Goal: Task Accomplishment & Management: Use online tool/utility

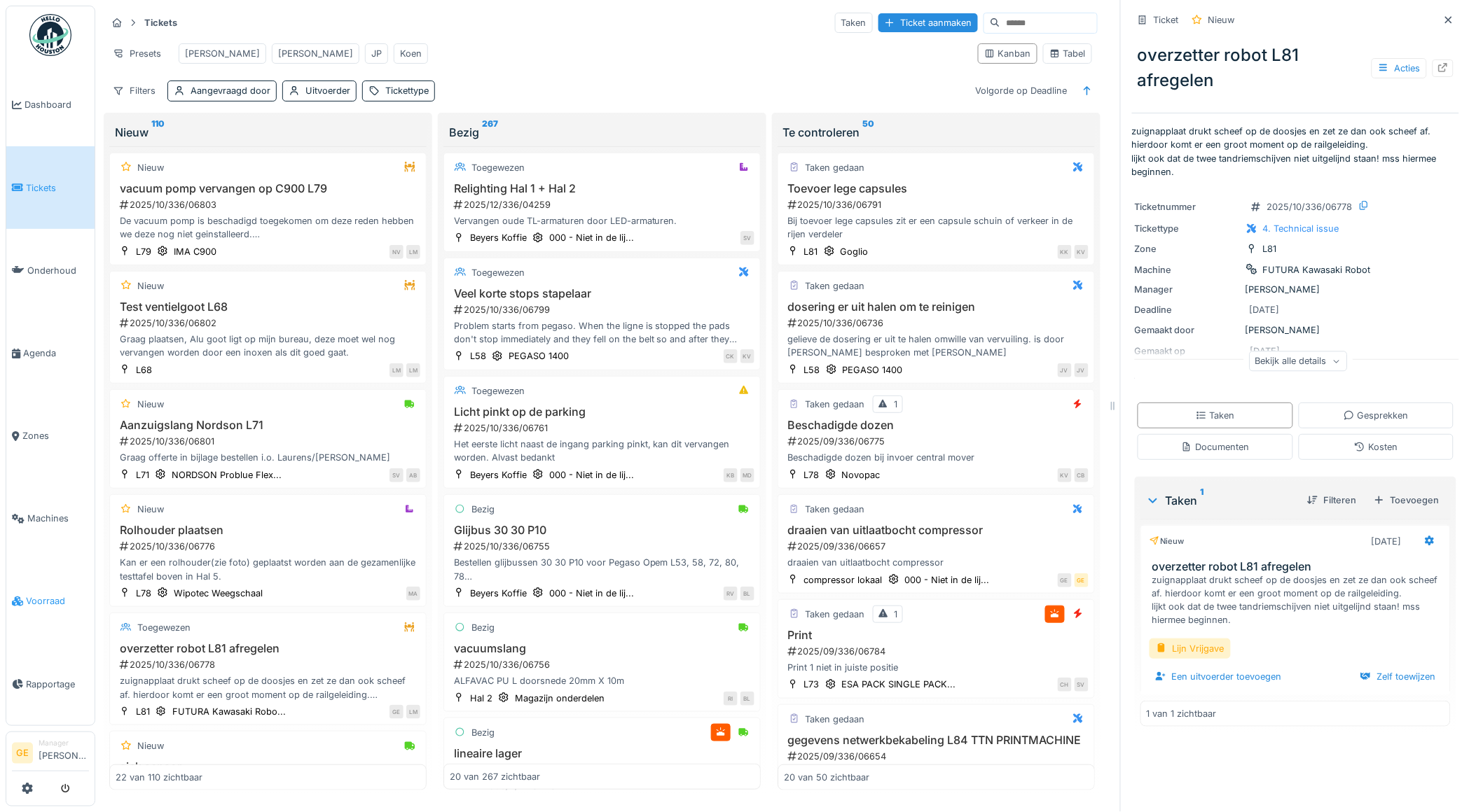
click at [45, 595] on span "Voorraad" at bounding box center [57, 601] width 63 height 13
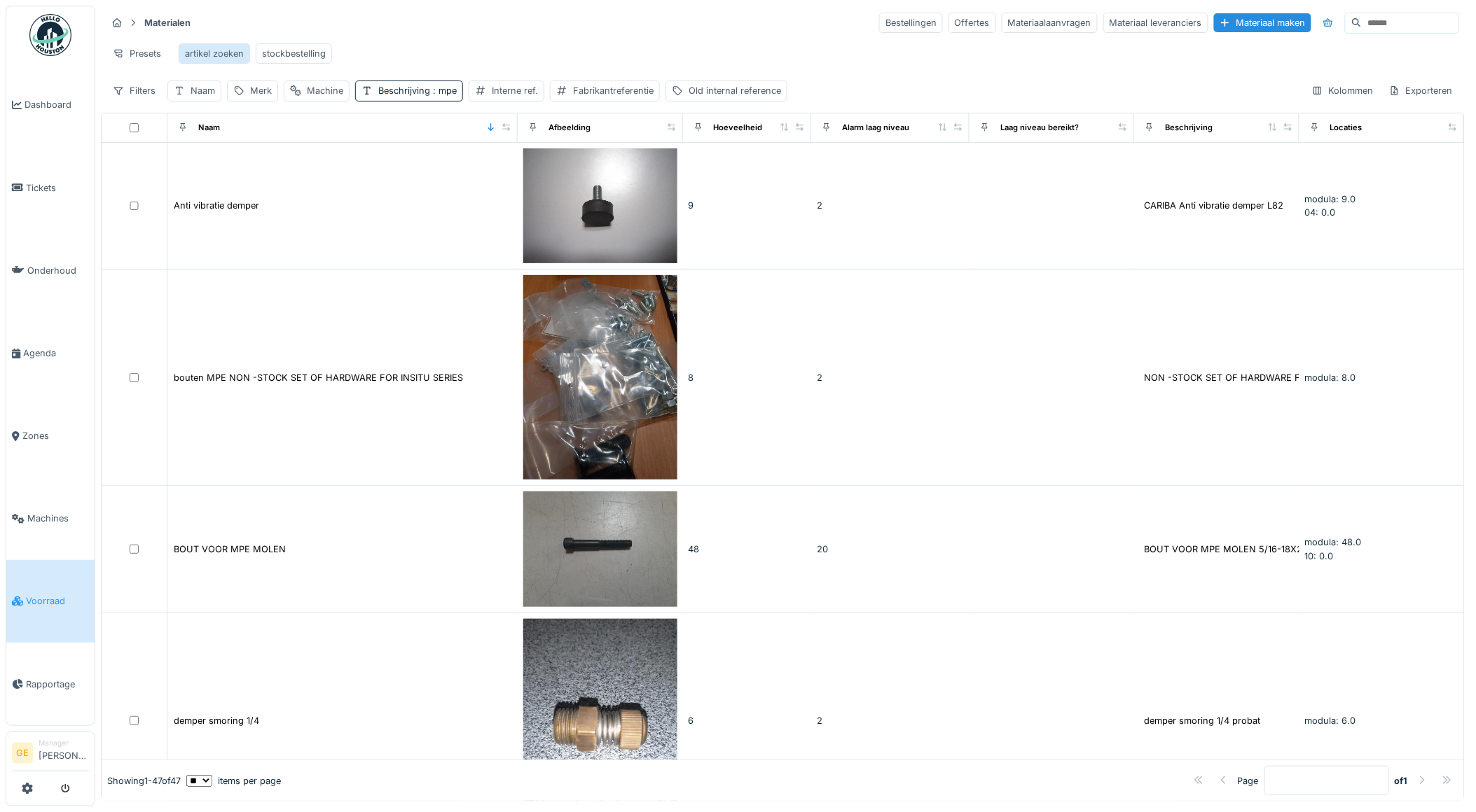
click at [201, 50] on div "artikel zoeken" at bounding box center [215, 53] width 59 height 13
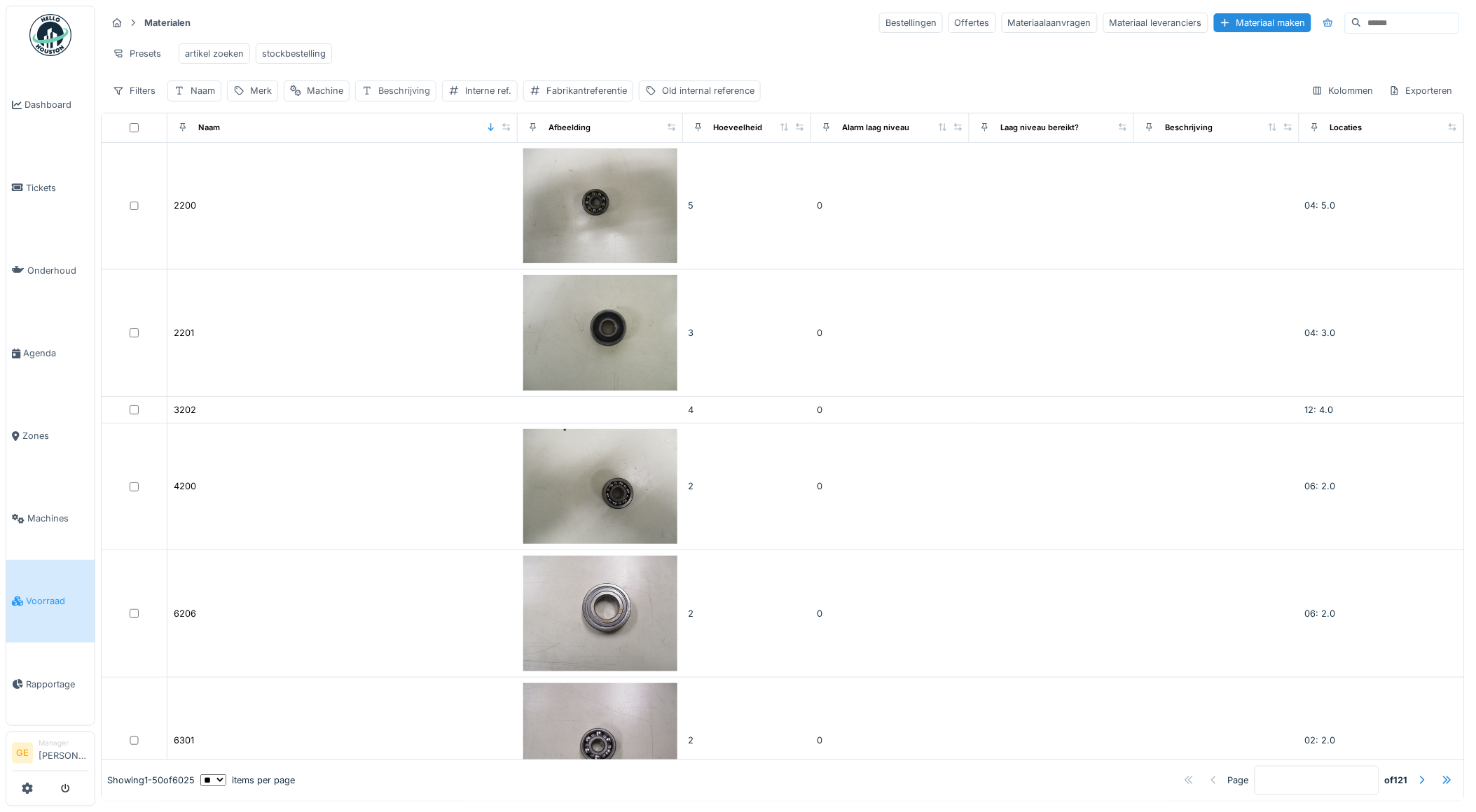
click at [396, 98] on div "Beschrijving" at bounding box center [404, 90] width 52 height 13
click at [407, 175] on label "Beschrijving" at bounding box center [401, 169] width 69 height 17
click at [407, 175] on input "Beschrijving" at bounding box center [447, 170] width 171 height 29
type input "*****"
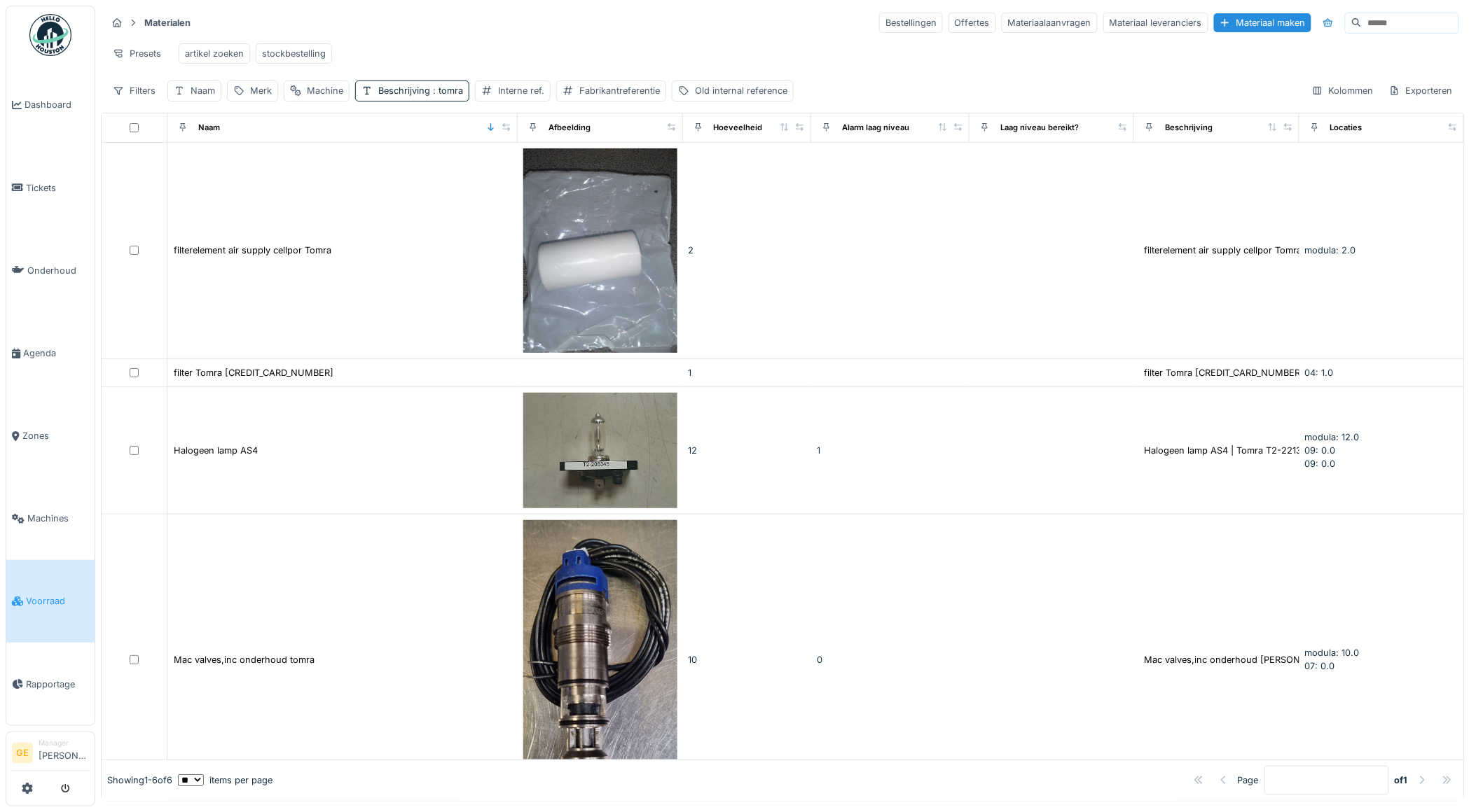
click at [704, 47] on div "Presets artikel zoeken stockbestelling" at bounding box center [783, 53] width 1353 height 31
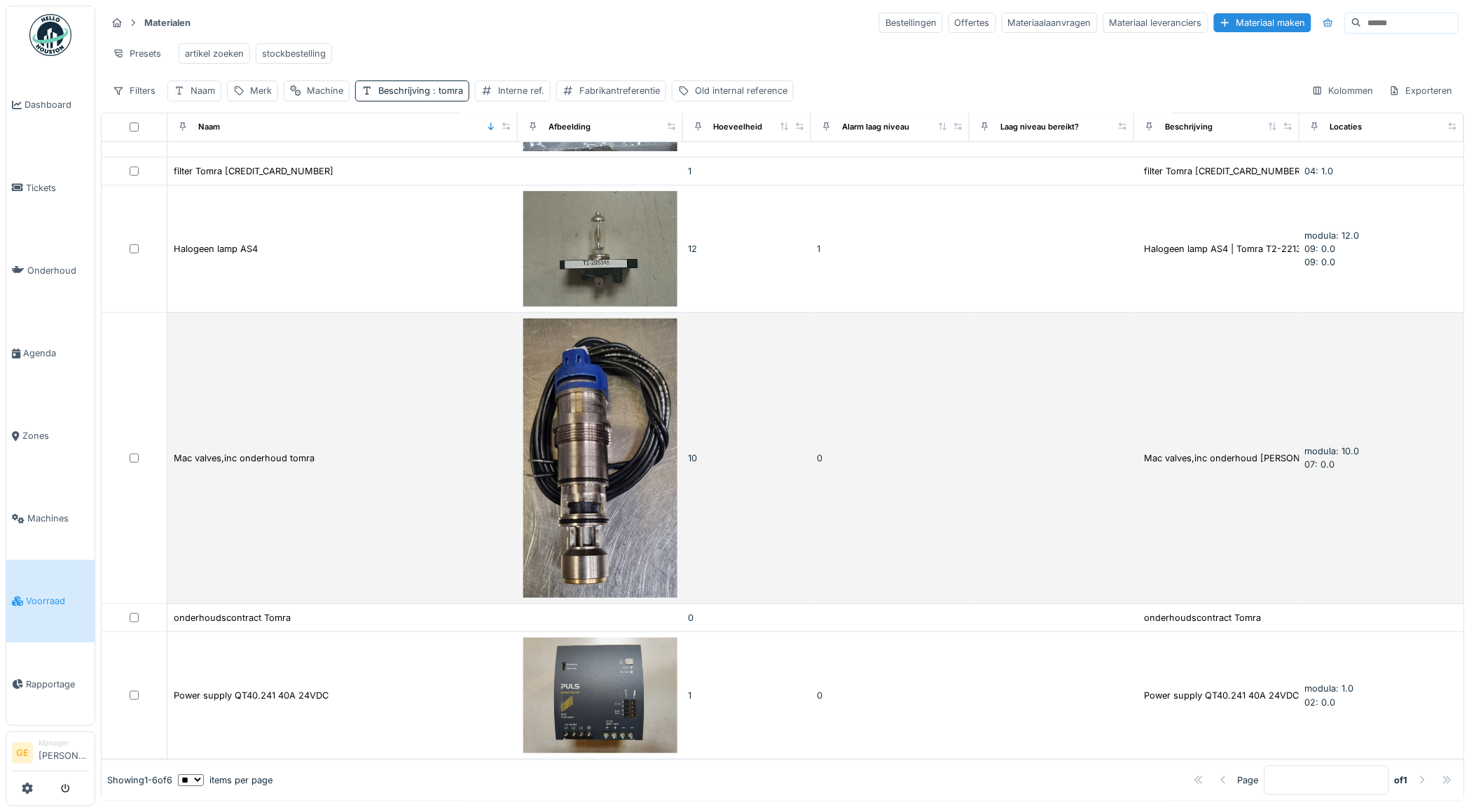
scroll to position [6, 0]
click at [277, 452] on div "Mac valves,inc onderhoud tomra" at bounding box center [244, 458] width 141 height 13
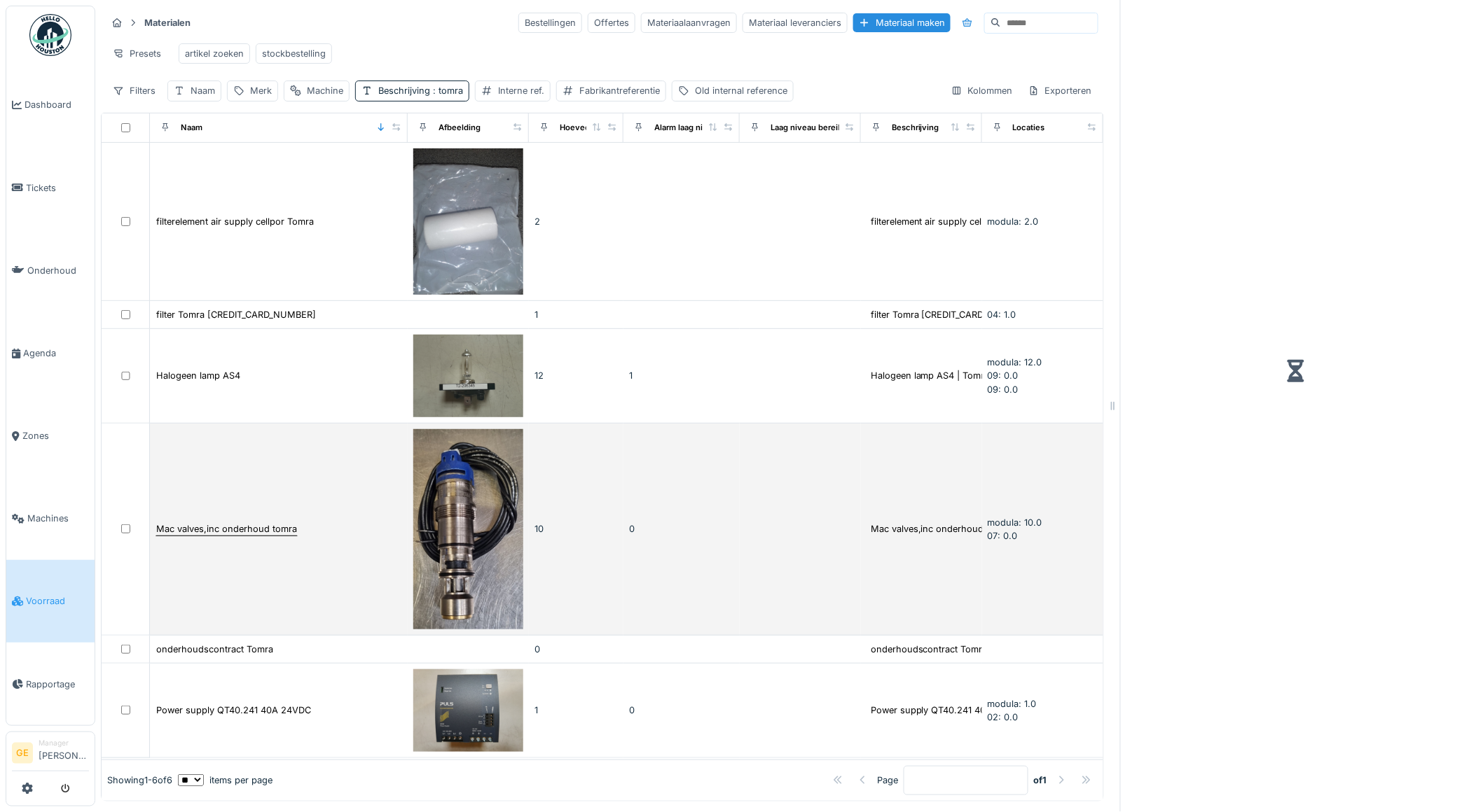
scroll to position [16, 0]
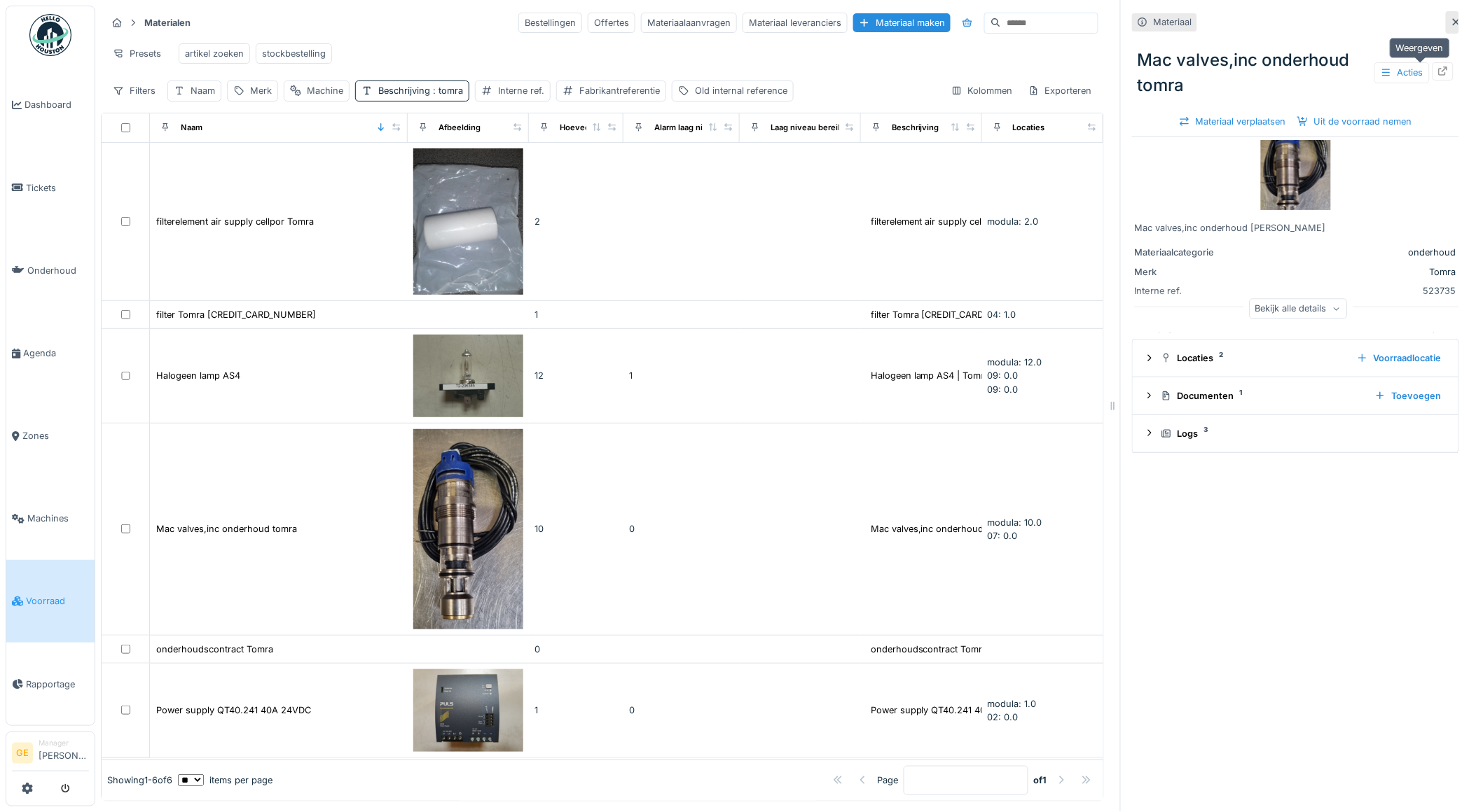
click at [1433, 70] on div at bounding box center [1443, 71] width 21 height 17
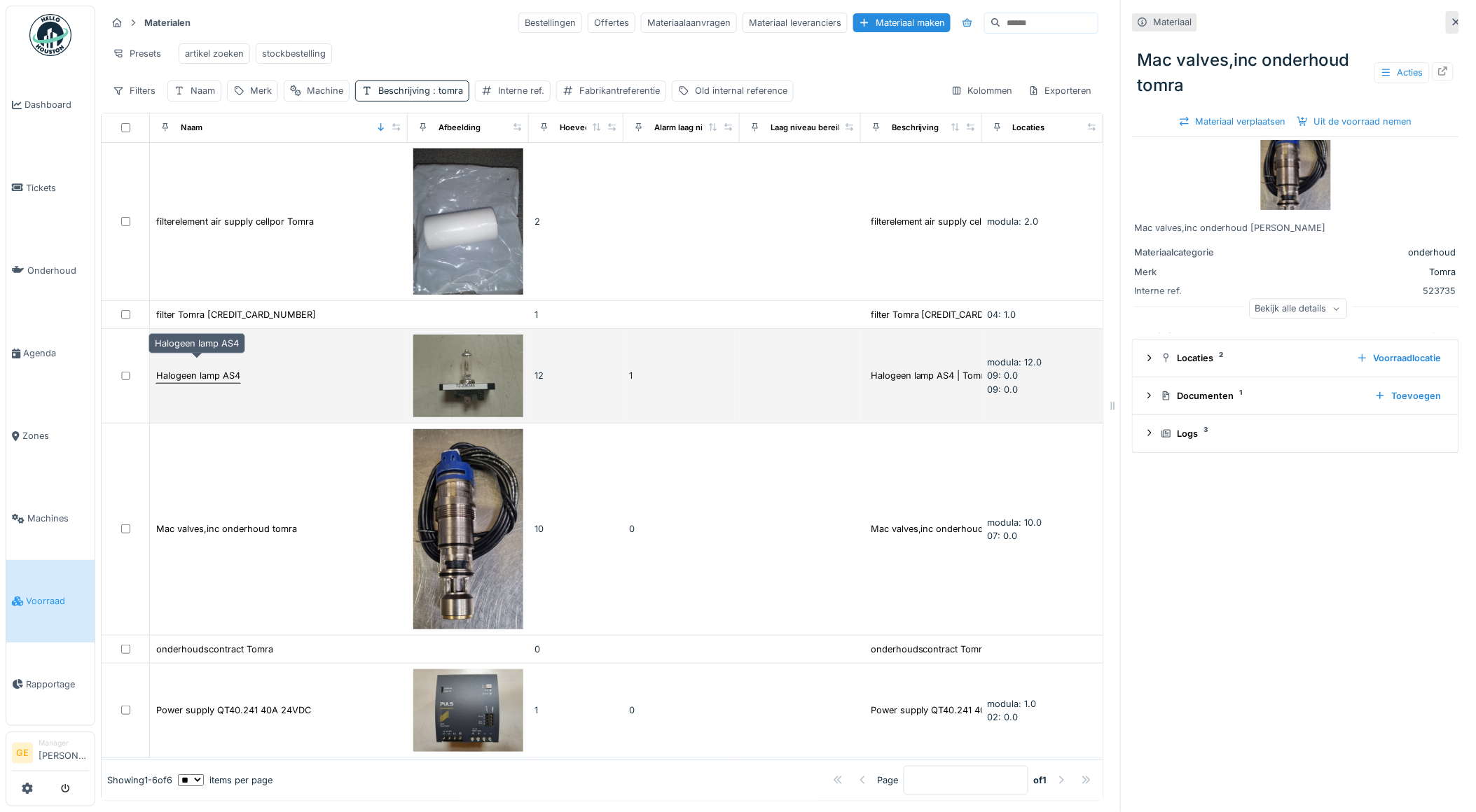
click at [222, 369] on div "Halogeen lamp AS4" at bounding box center [198, 376] width 84 height 13
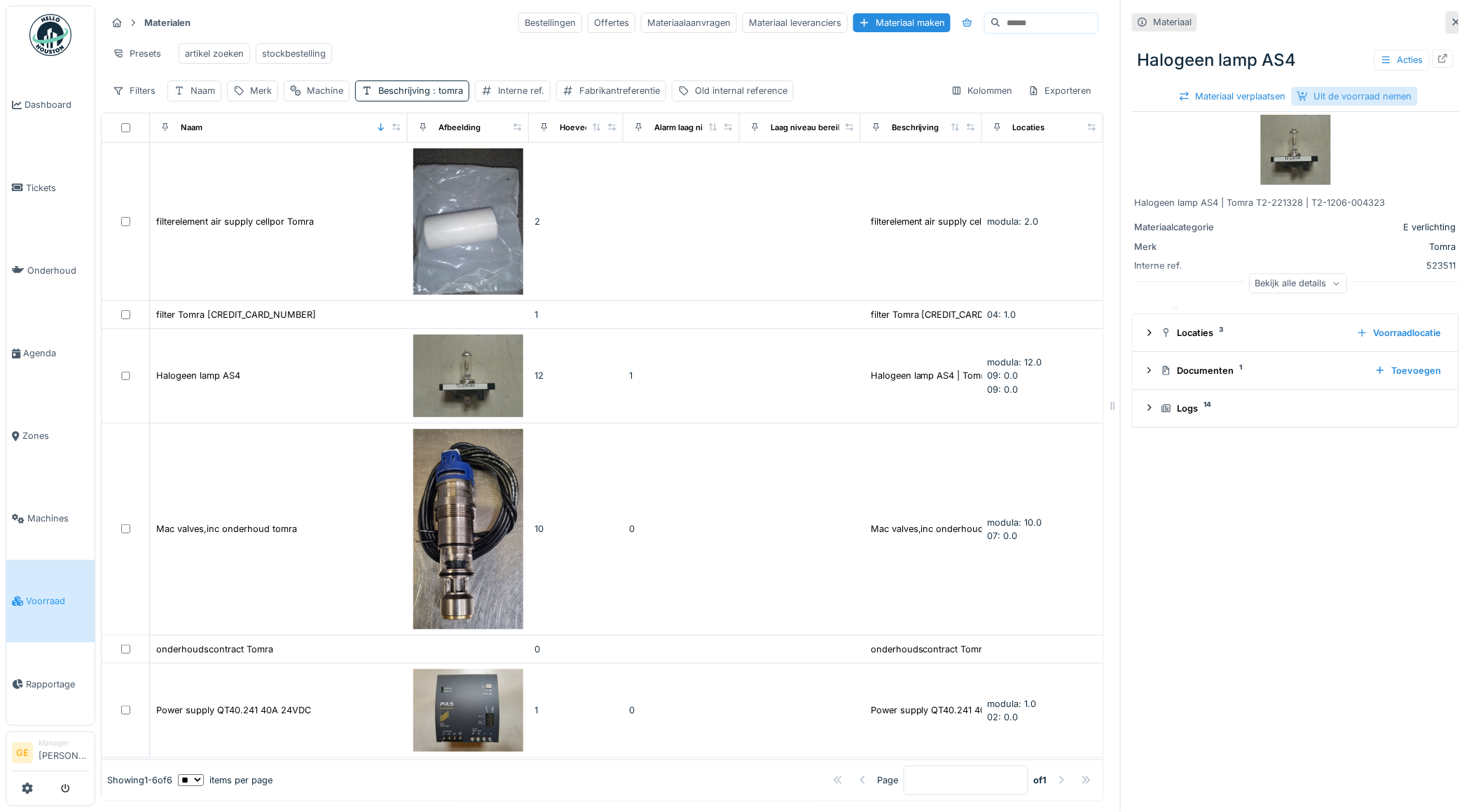
click at [1377, 92] on div "Uit de voorraad nemen" at bounding box center [1354, 96] width 126 height 19
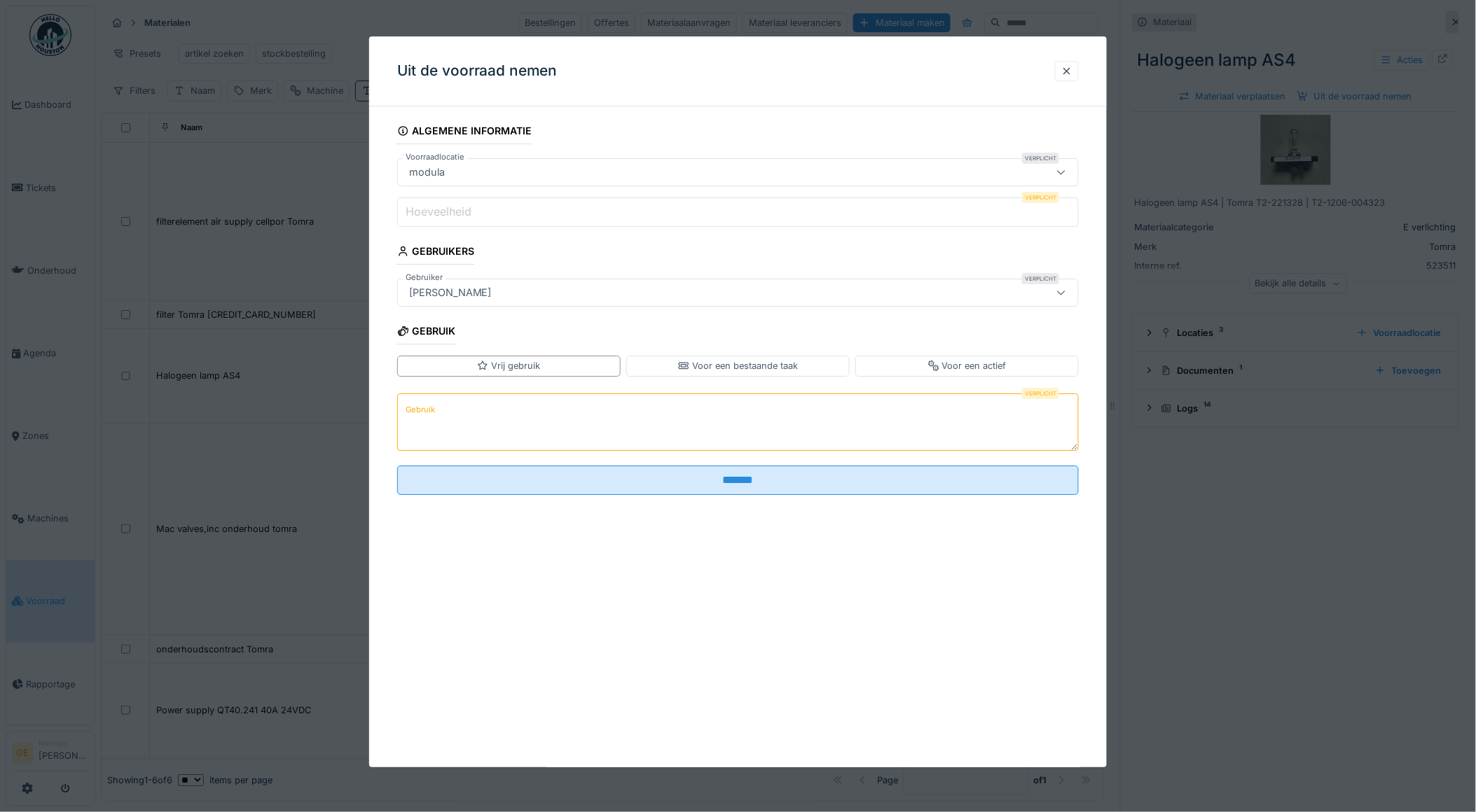
click at [465, 208] on label "Hoeveelheid" at bounding box center [438, 212] width 72 height 17
click at [465, 208] on input "Hoeveelheid" at bounding box center [738, 213] width 682 height 29
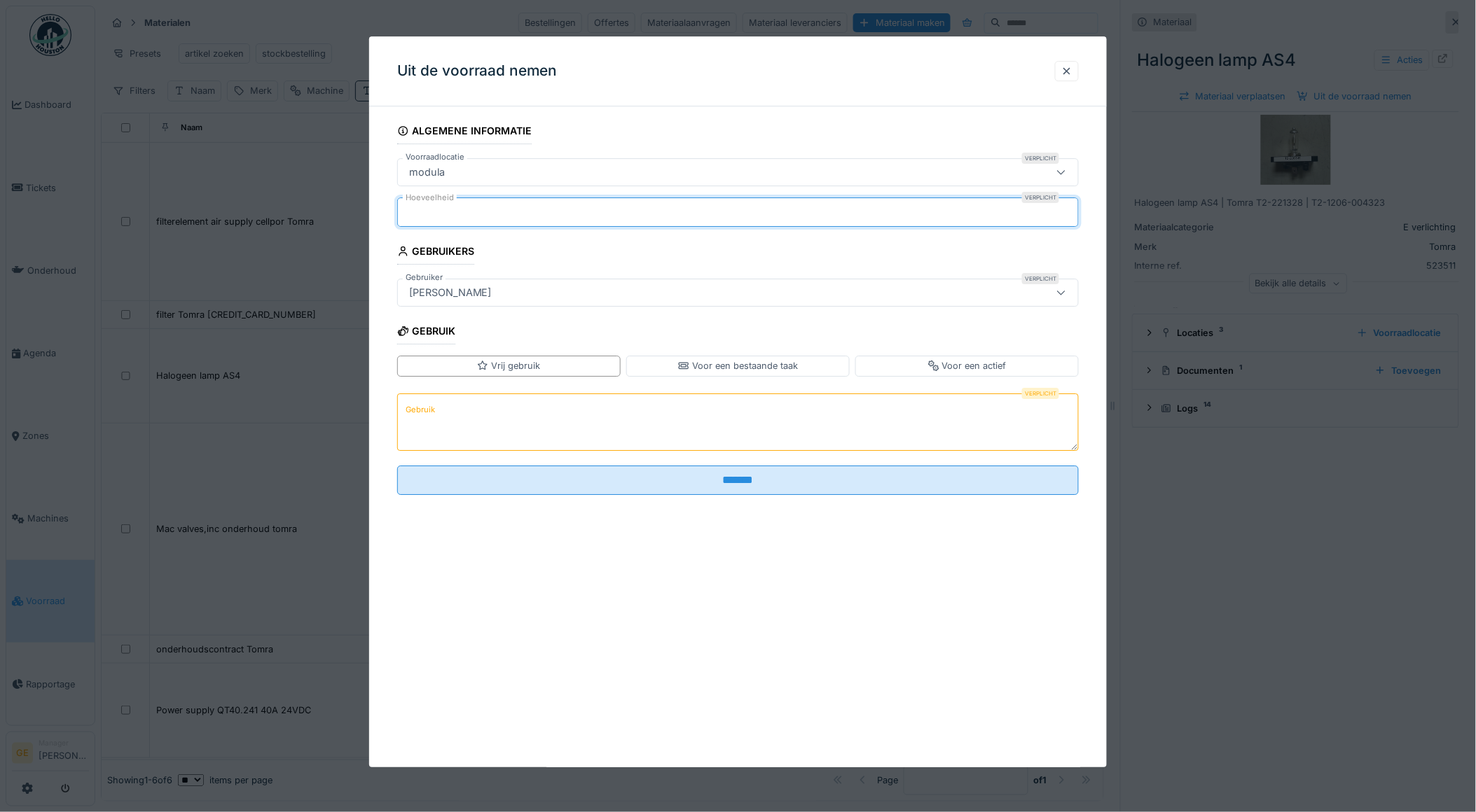
type input "*"
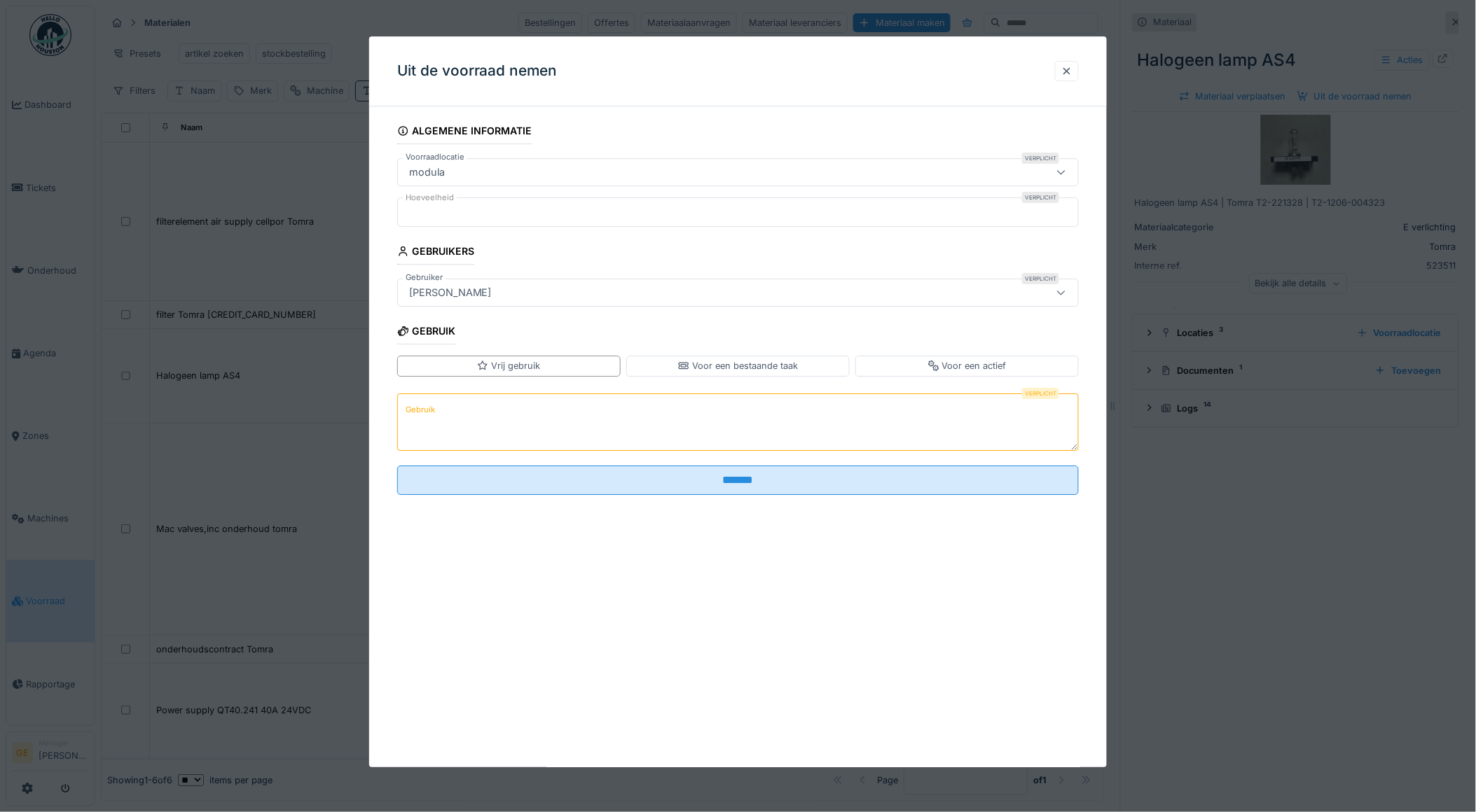
click at [463, 411] on textarea "Gebruik" at bounding box center [738, 423] width 682 height 57
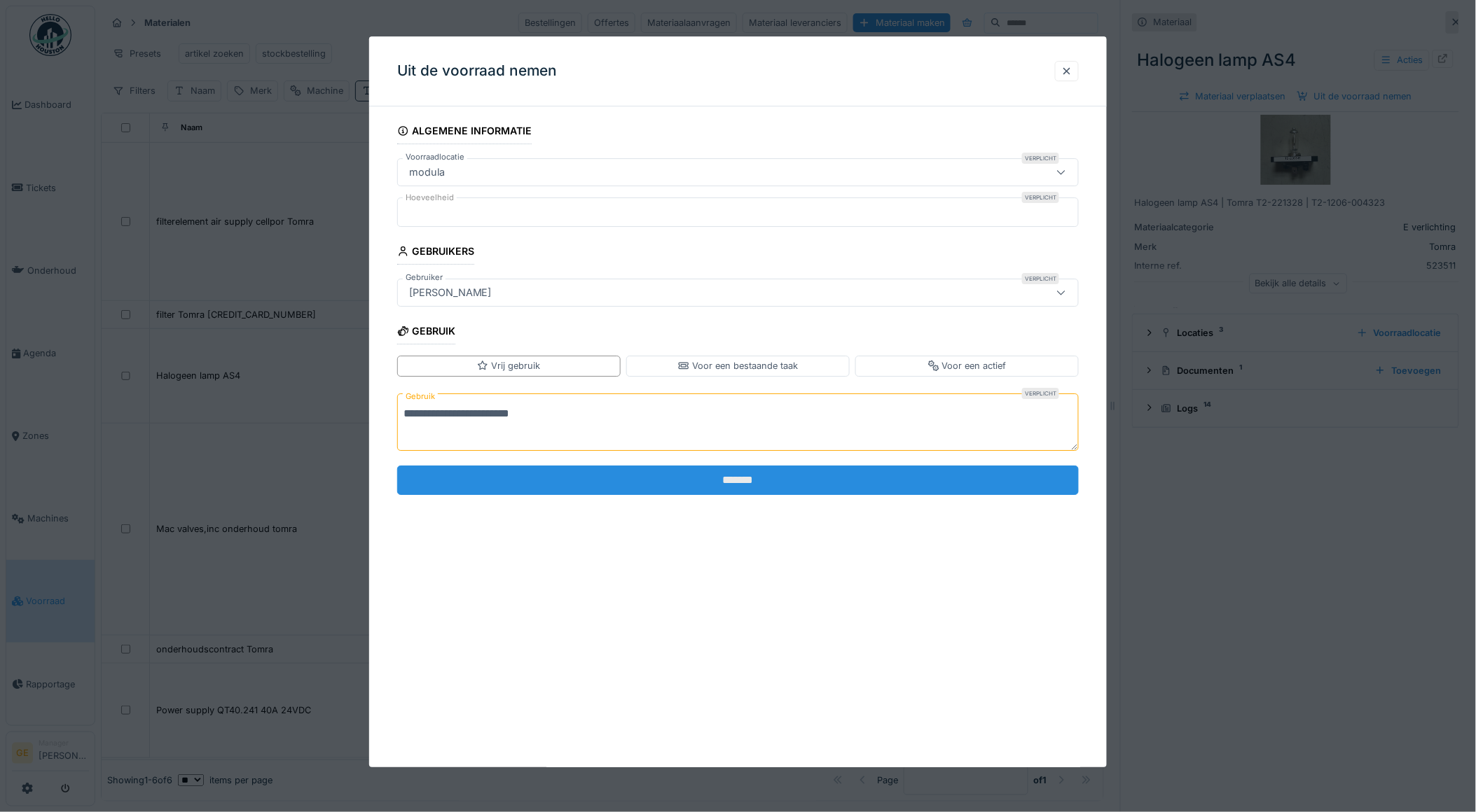
type textarea "**********"
click at [638, 475] on input "*******" at bounding box center [738, 481] width 682 height 29
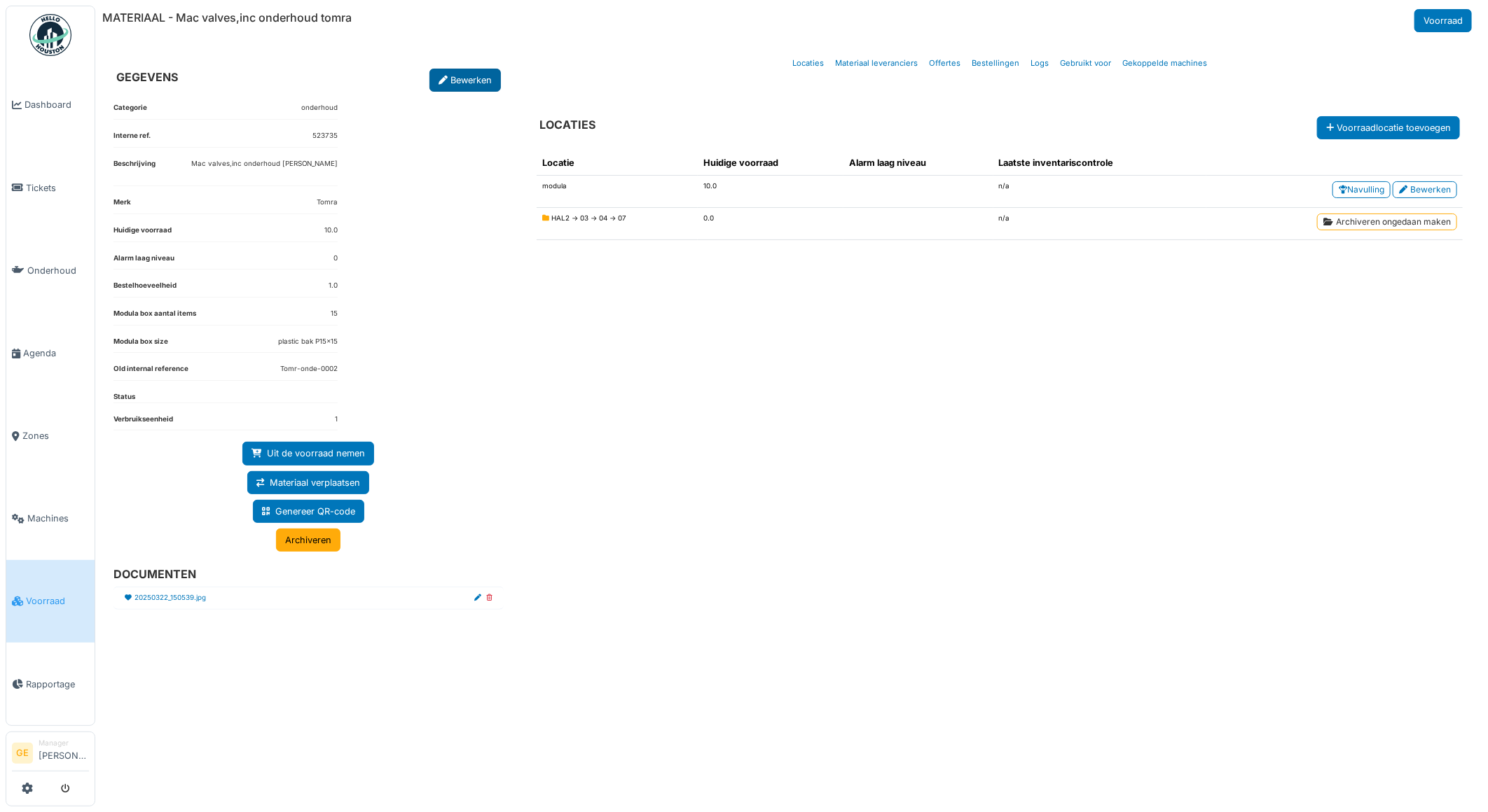
click at [450, 80] on link "Bewerken" at bounding box center [465, 80] width 72 height 23
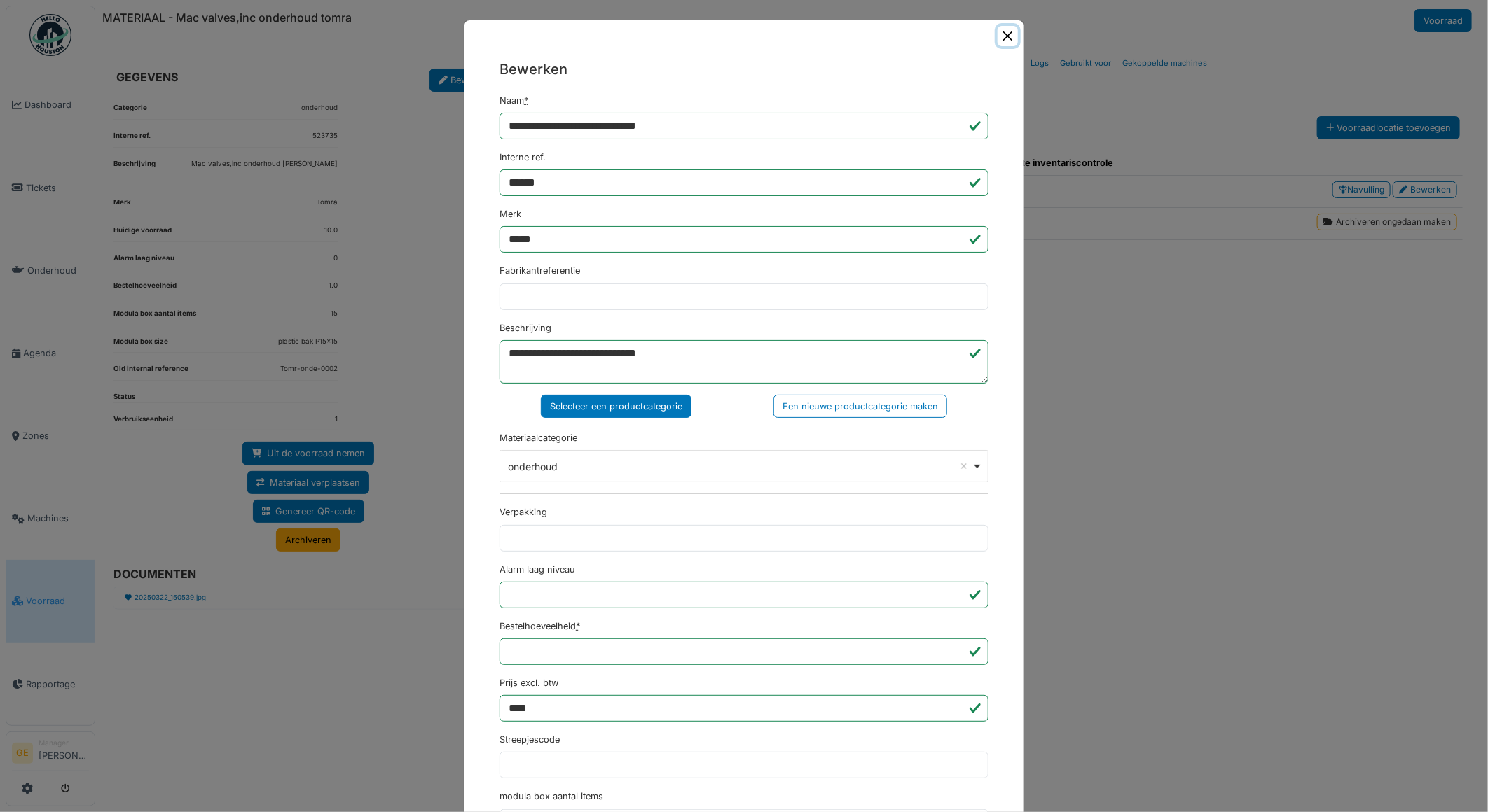
click at [1003, 42] on button "Close" at bounding box center [1007, 36] width 20 height 20
